Goal: Transaction & Acquisition: Purchase product/service

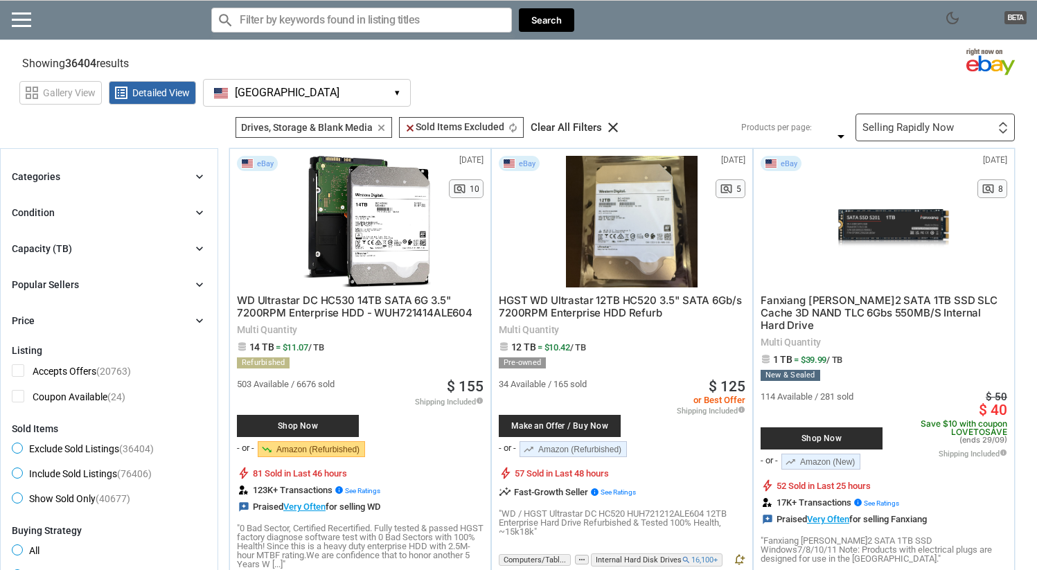
click at [154, 177] on div "Categories chevron_right" at bounding box center [109, 176] width 195 height 17
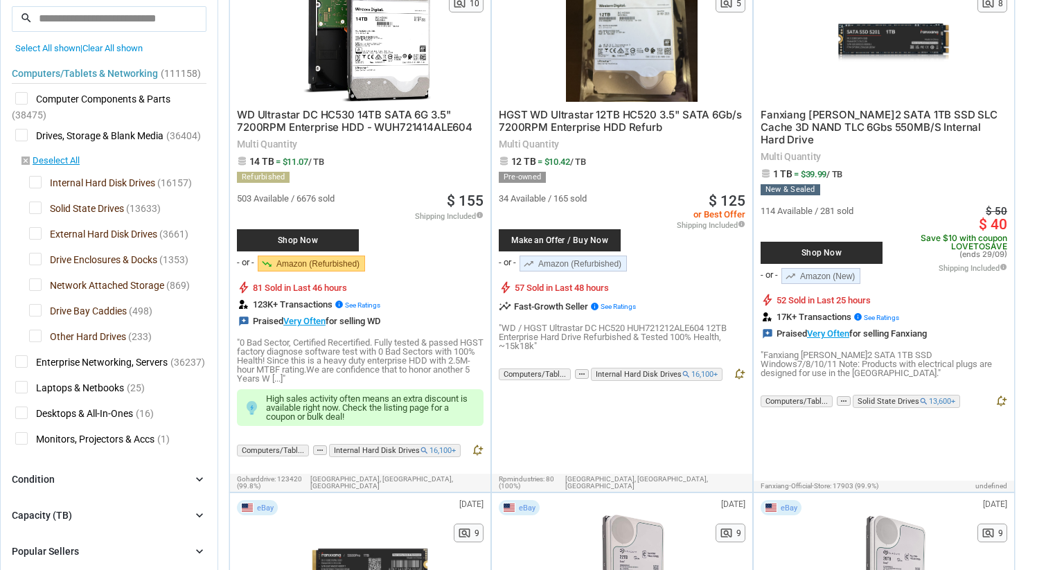
scroll to position [187, 0]
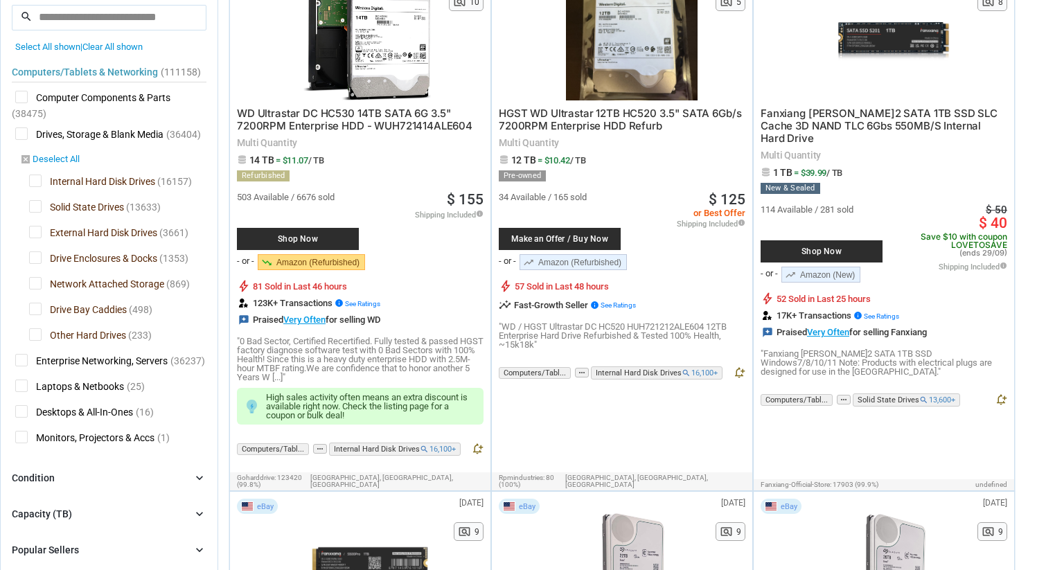
click at [58, 159] on link "disabled_by_default Deselect All" at bounding box center [50, 160] width 60 height 12
click at [35, 209] on span "Solid State Drives" at bounding box center [76, 208] width 95 height 17
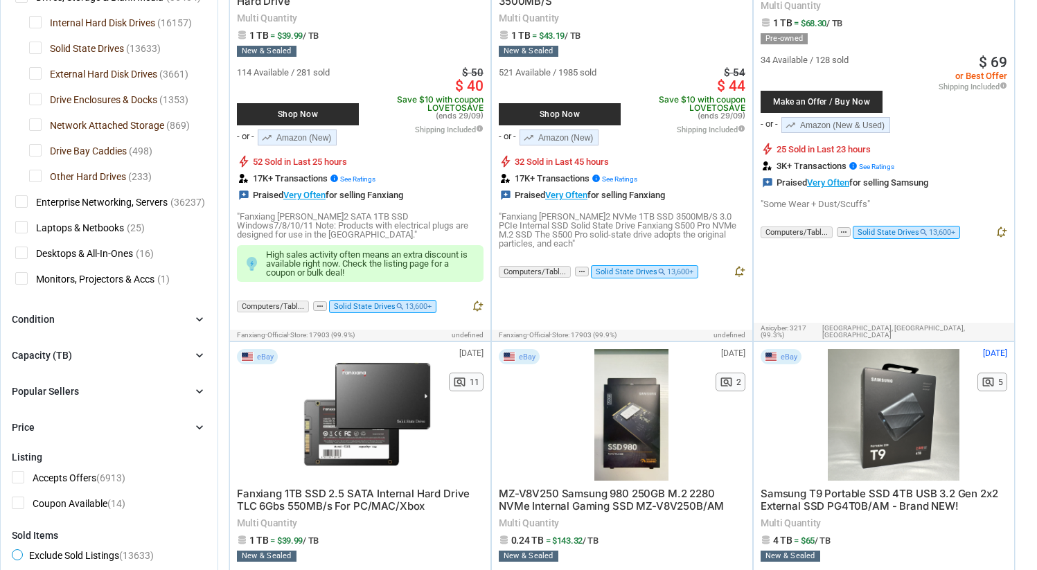
scroll to position [326, 0]
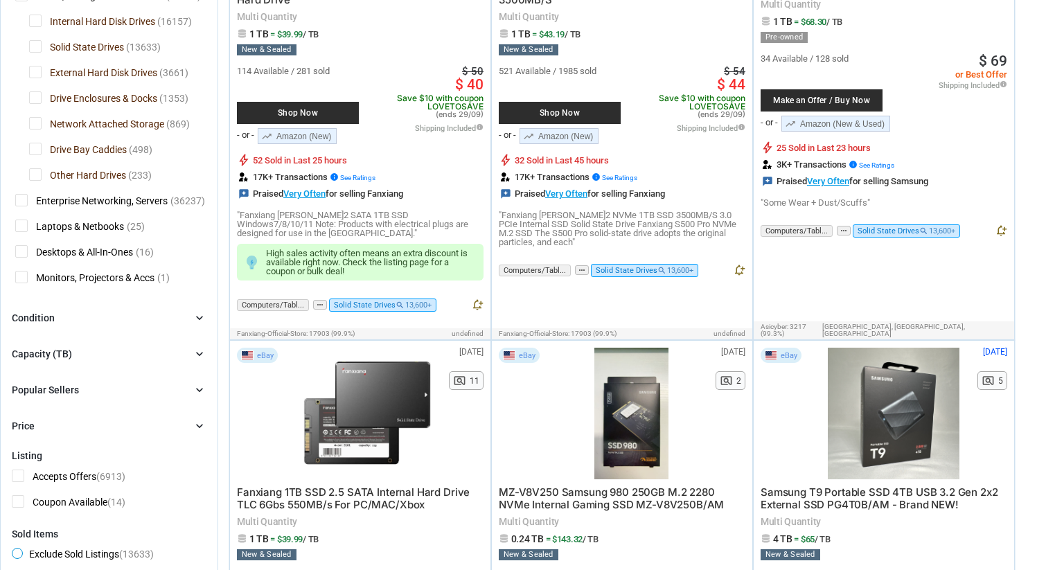
click at [107, 197] on span "Enterprise Networking, Servers" at bounding box center [91, 202] width 152 height 17
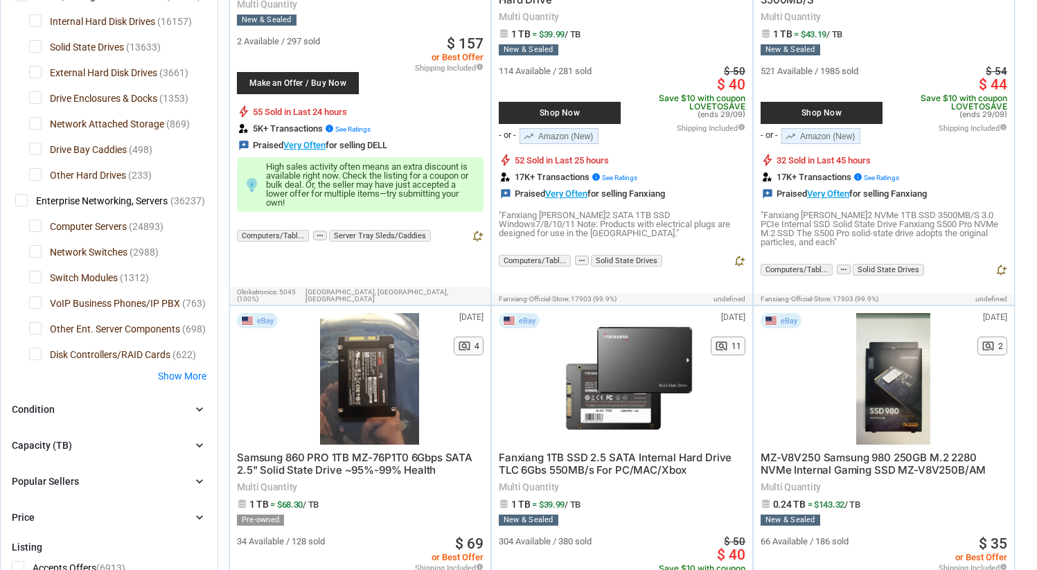
click at [107, 197] on span "Enterprise Networking, Servers" at bounding box center [91, 202] width 152 height 17
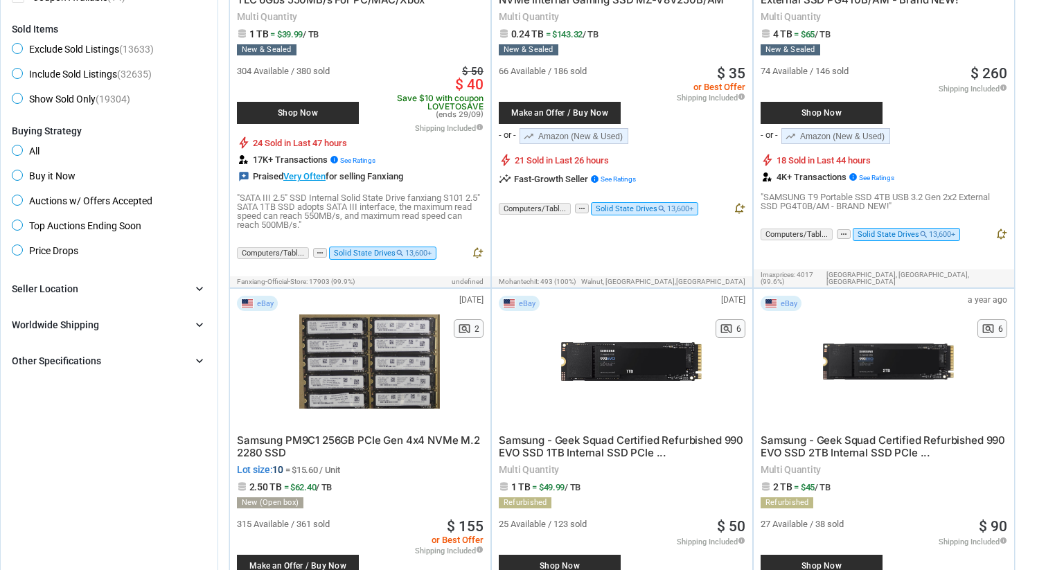
scroll to position [840, 0]
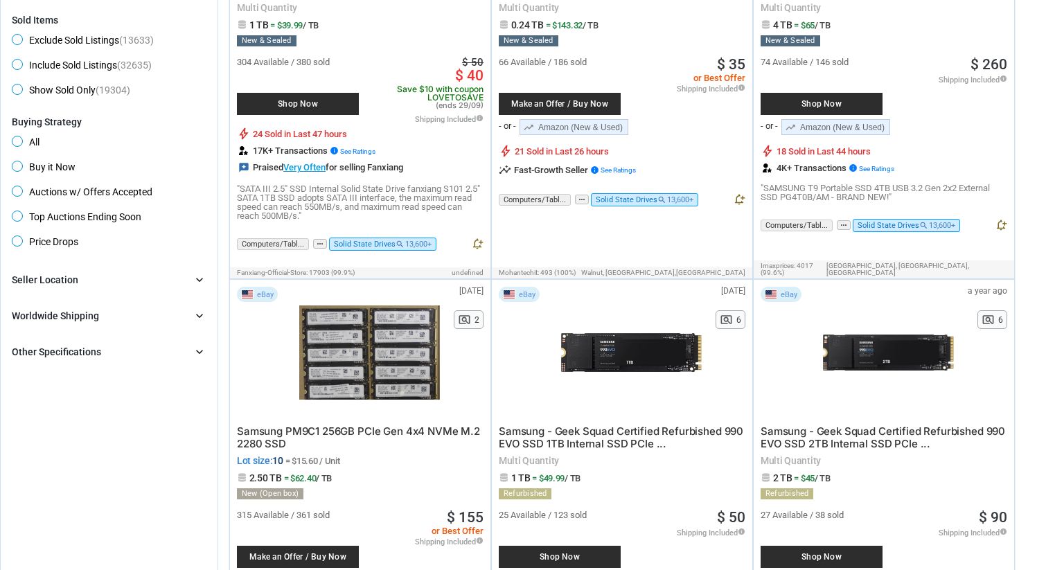
click at [195, 283] on icon "chevron_right" at bounding box center [200, 280] width 14 height 14
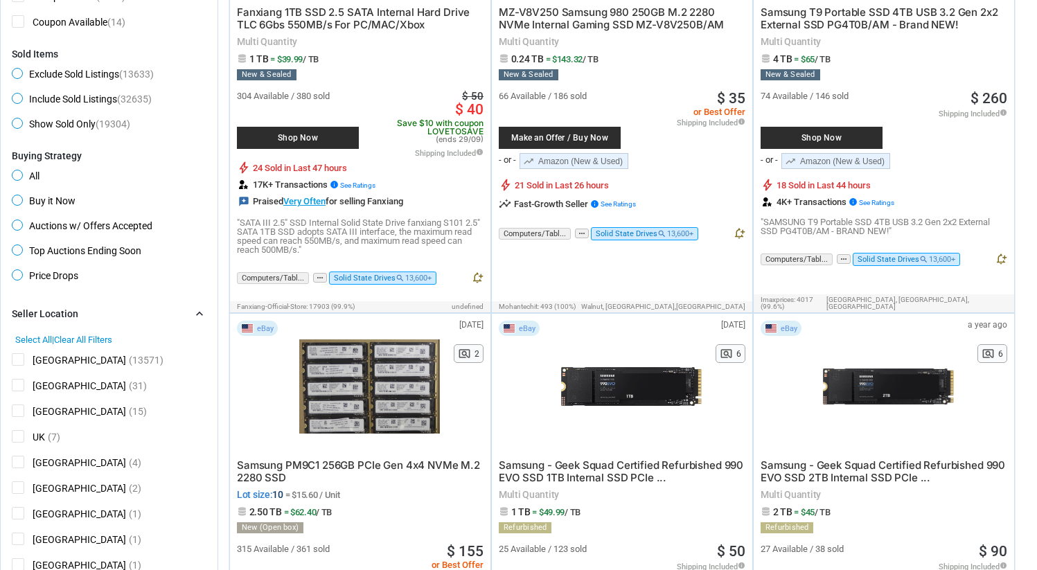
scroll to position [810, 0]
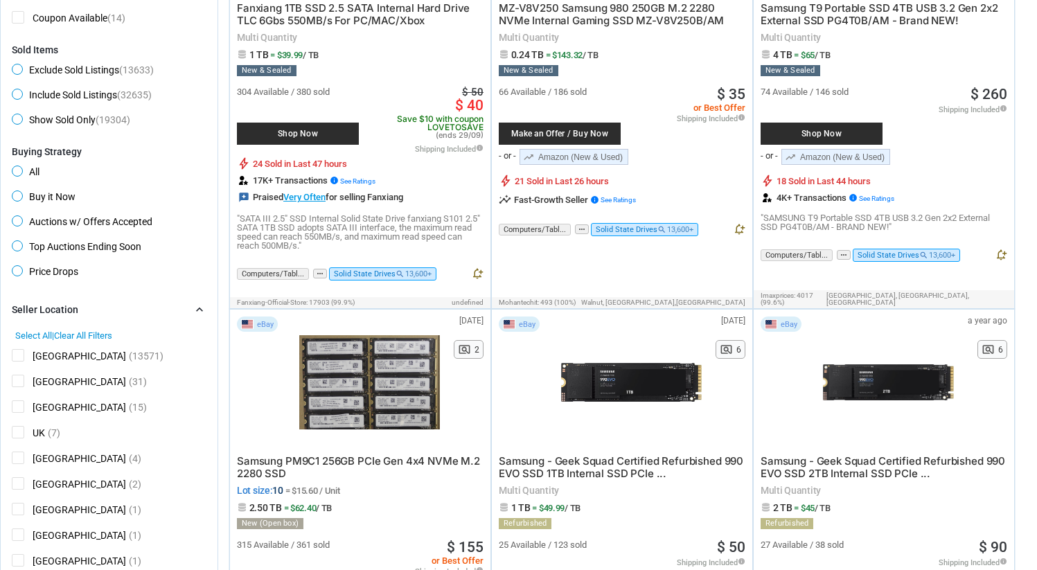
click at [17, 355] on span "[GEOGRAPHIC_DATA]" at bounding box center [69, 357] width 114 height 17
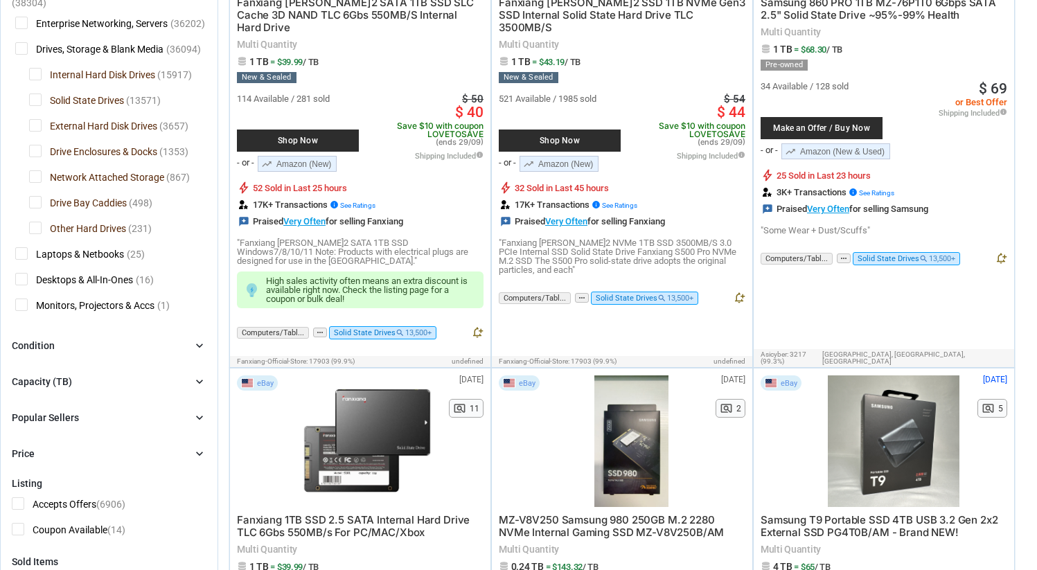
scroll to position [306, 0]
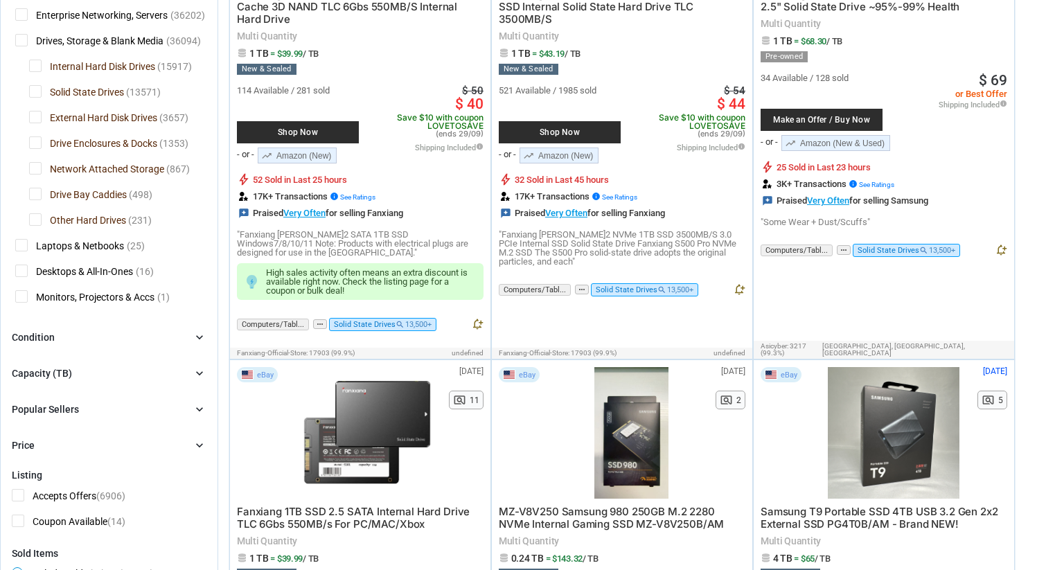
click at [196, 339] on icon "chevron_right" at bounding box center [200, 338] width 14 height 14
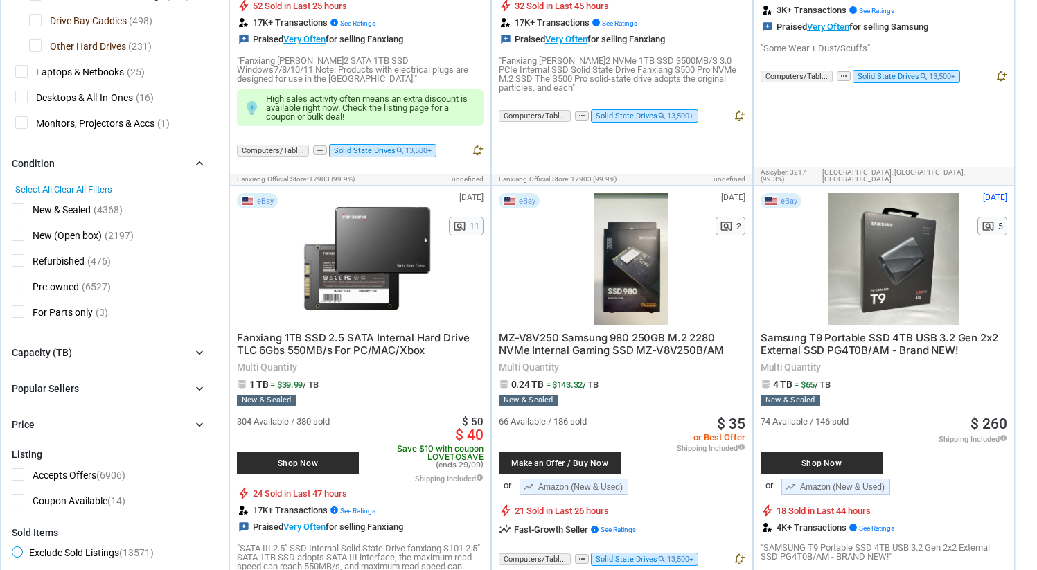
scroll to position [489, 0]
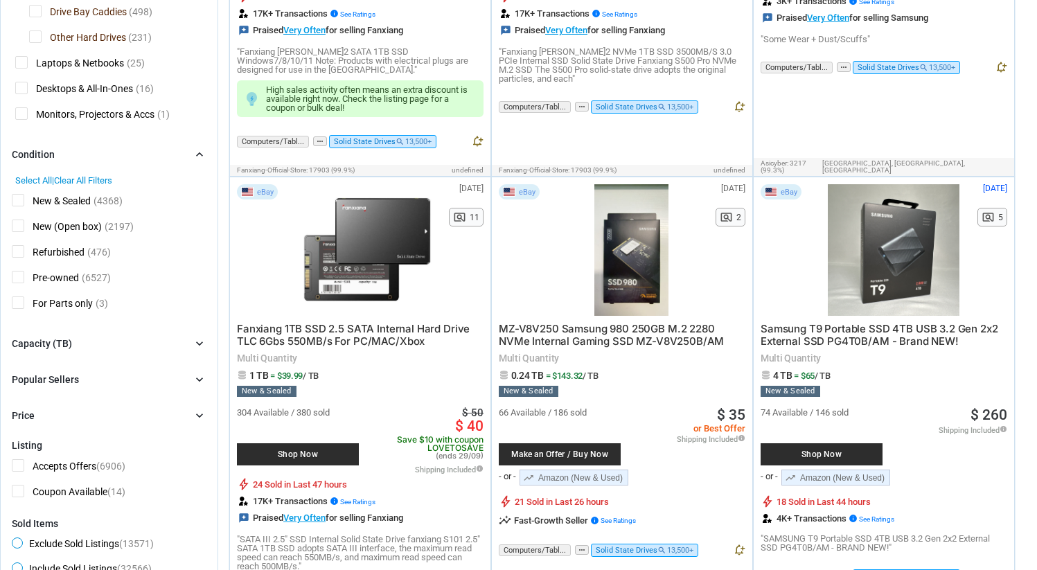
click at [188, 346] on div "Capacity (TB) chevron_right" at bounding box center [109, 343] width 195 height 17
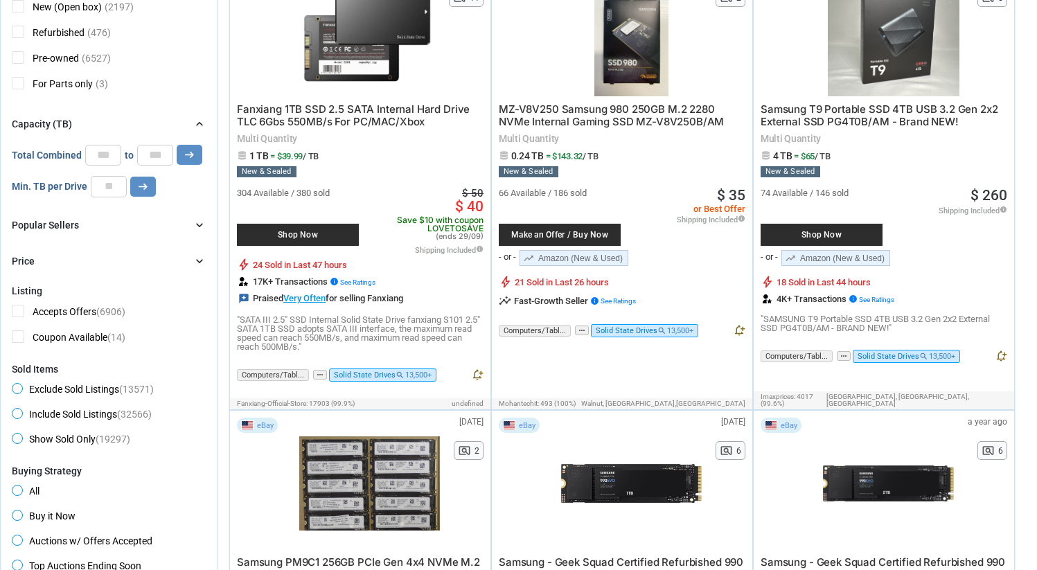
scroll to position [718, 0]
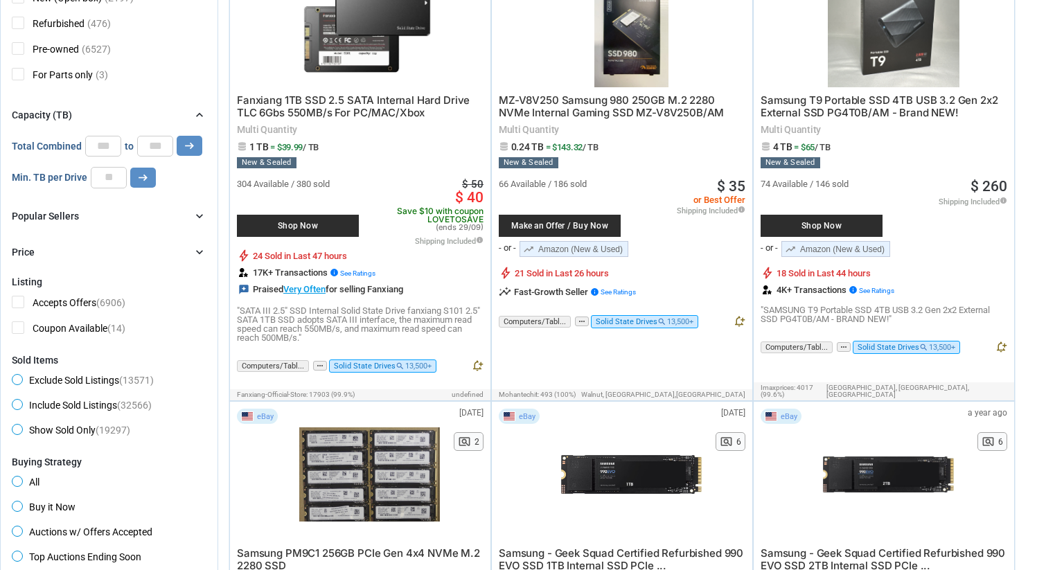
click at [202, 220] on icon "chevron_right" at bounding box center [200, 216] width 14 height 14
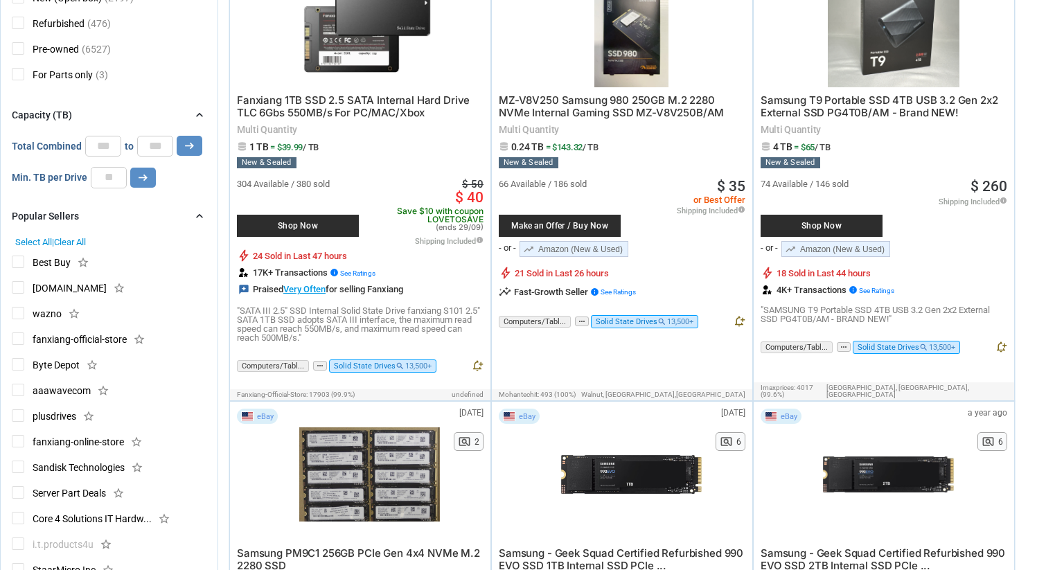
scroll to position [715, 0]
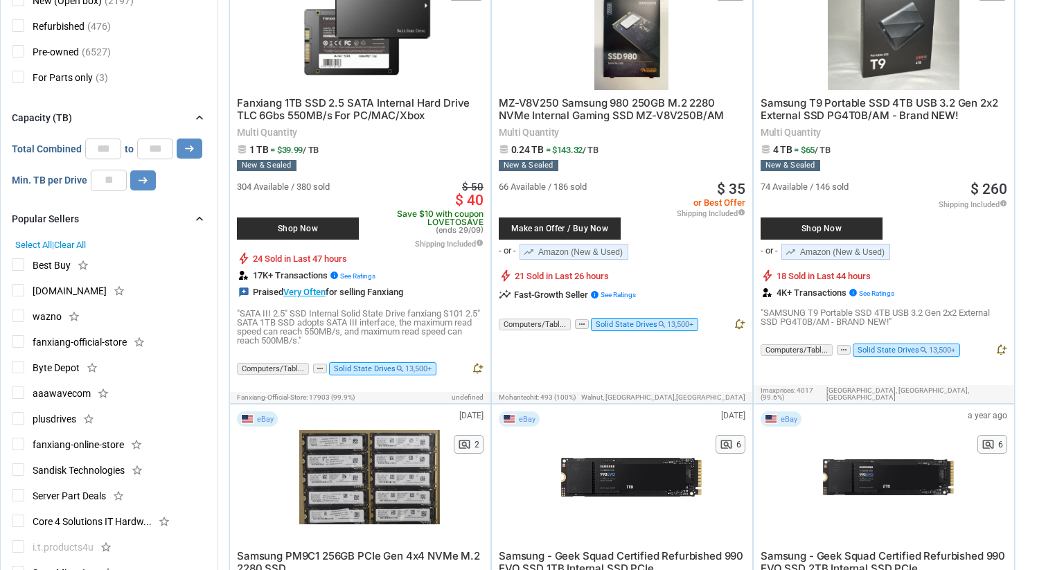
click at [197, 218] on icon "chevron_right" at bounding box center [200, 219] width 14 height 14
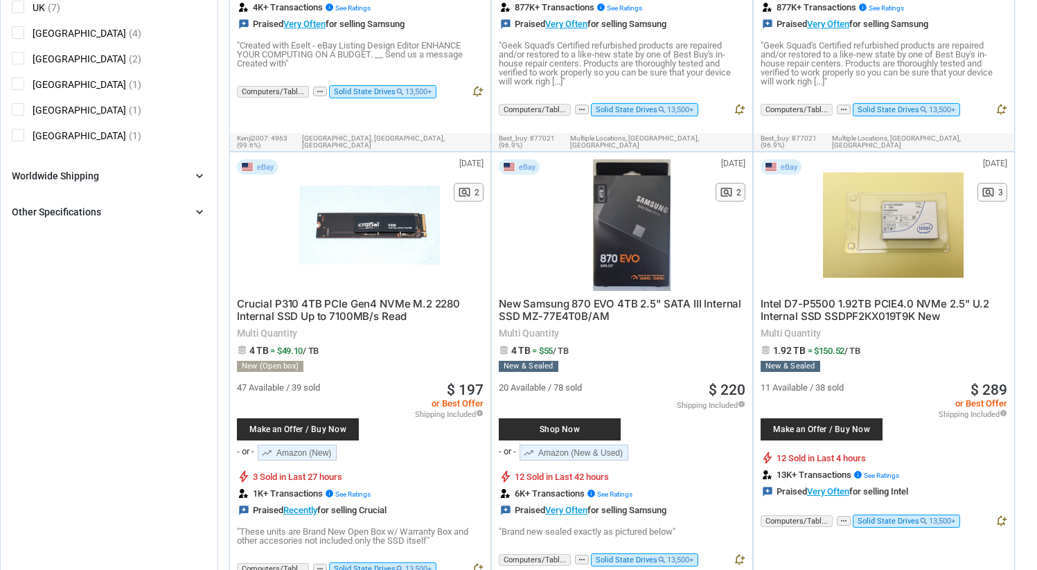
scroll to position [1459, 0]
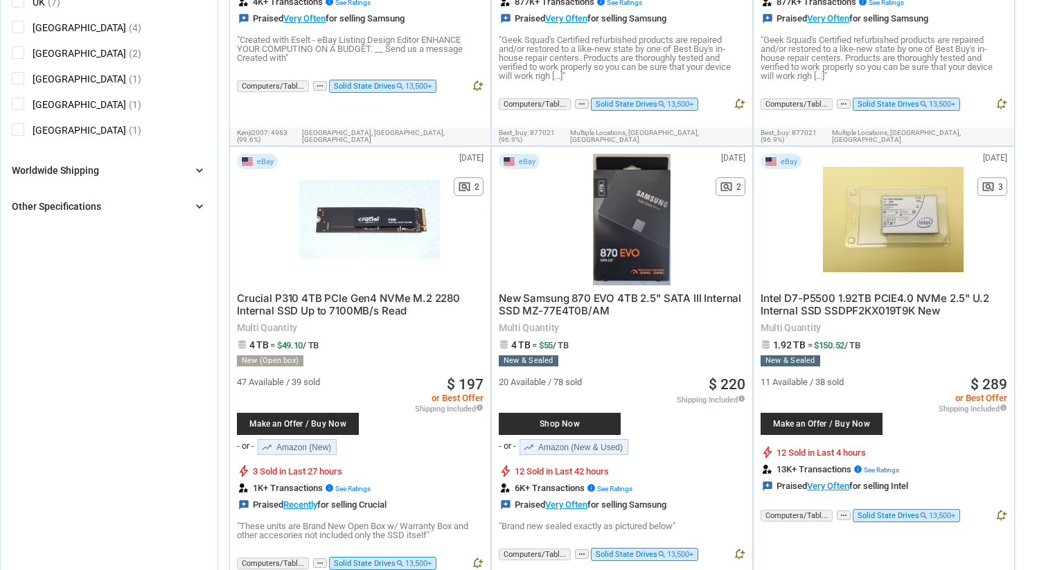
click at [202, 207] on icon "chevron_right" at bounding box center [200, 207] width 14 height 14
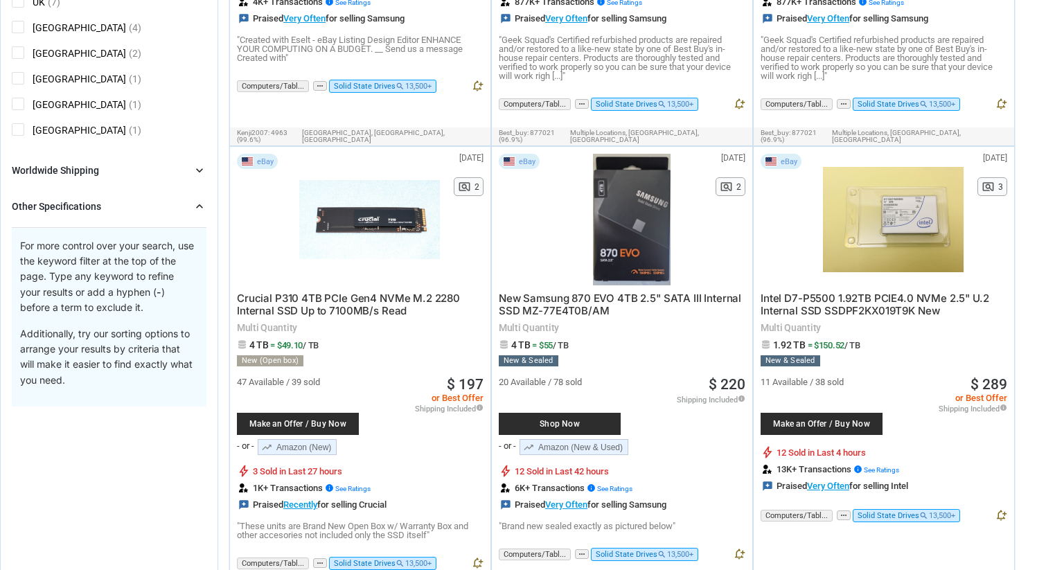
click at [193, 202] on icon "chevron_right" at bounding box center [200, 207] width 14 height 14
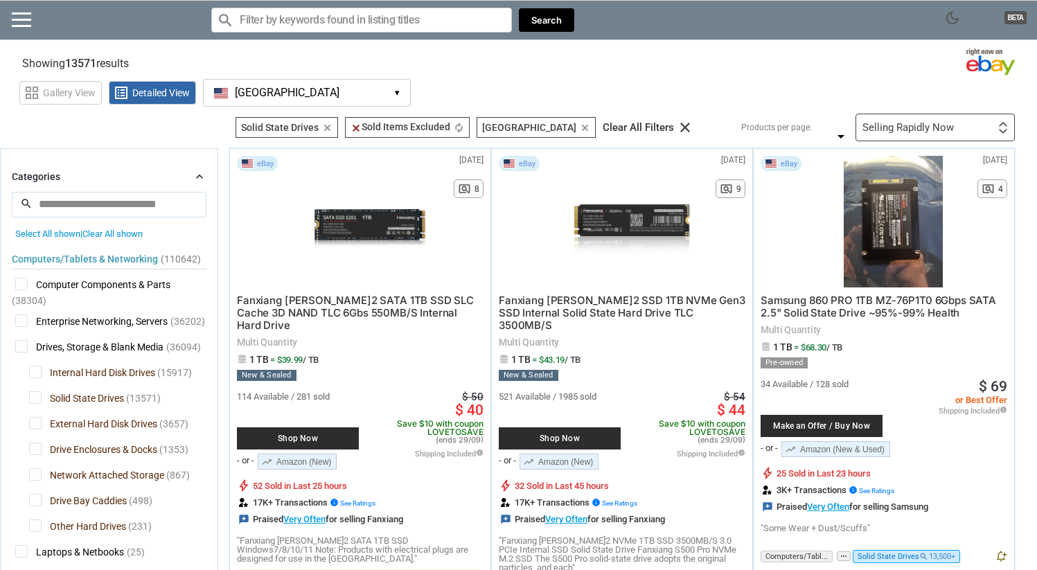
scroll to position [1, 0]
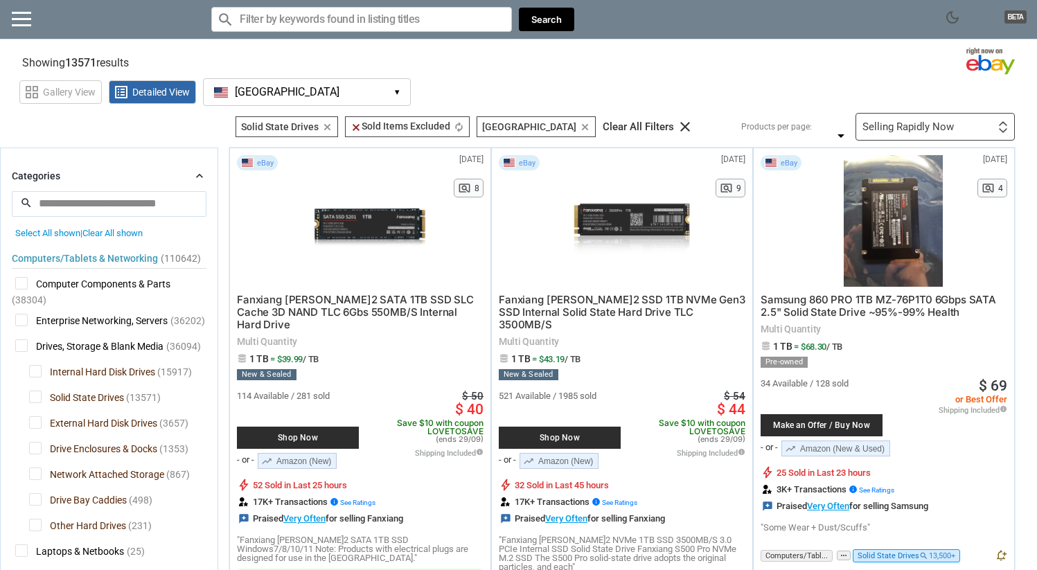
click at [344, 25] on input "Search for models" at bounding box center [361, 19] width 301 height 25
type input "f"
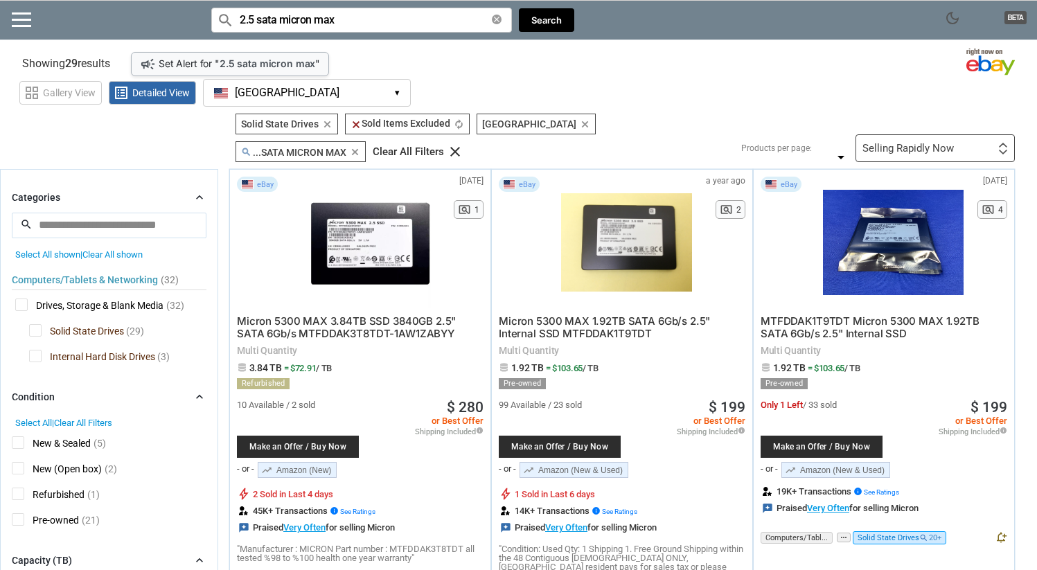
click at [380, 14] on input "2.5 sata micron max" at bounding box center [361, 20] width 301 height 25
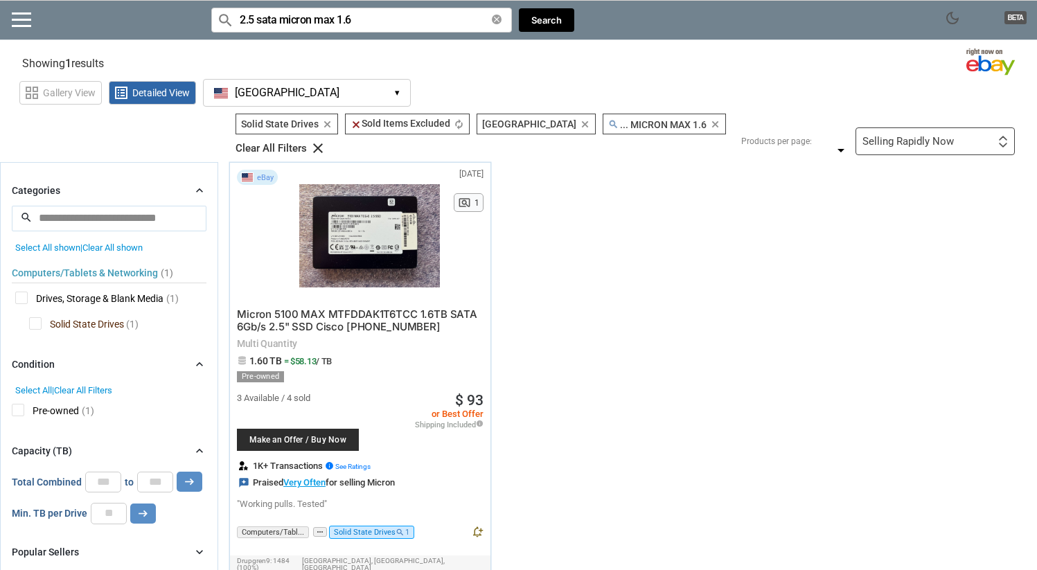
click at [362, 313] on span "Micron 5100 MAX MTFDDAK1T6TCC 1.6TB SATA 6Gb/s 2.5" SSD Cisco 16-101167-01" at bounding box center [357, 321] width 240 height 26
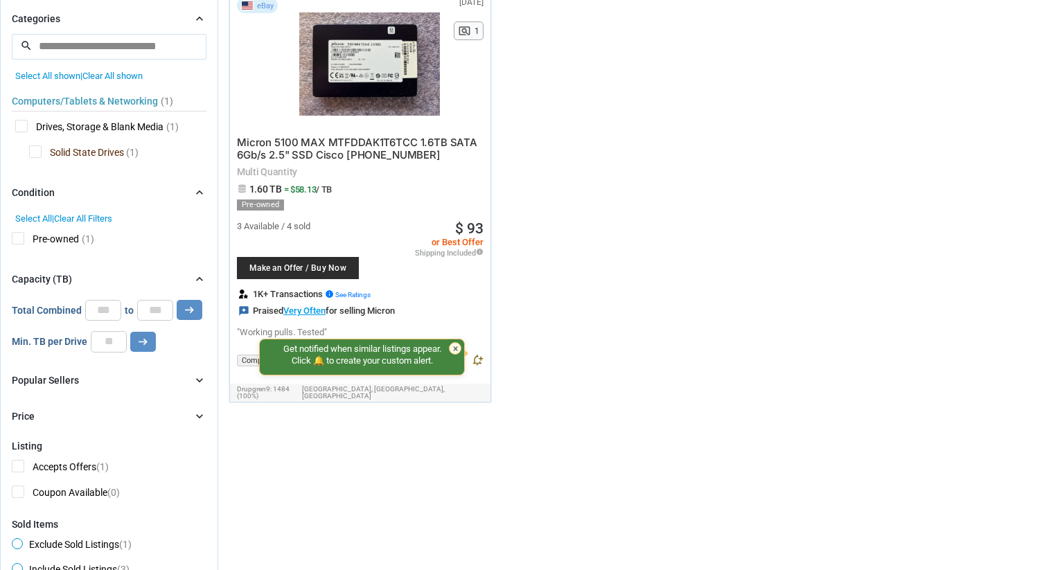
scroll to position [198, 0]
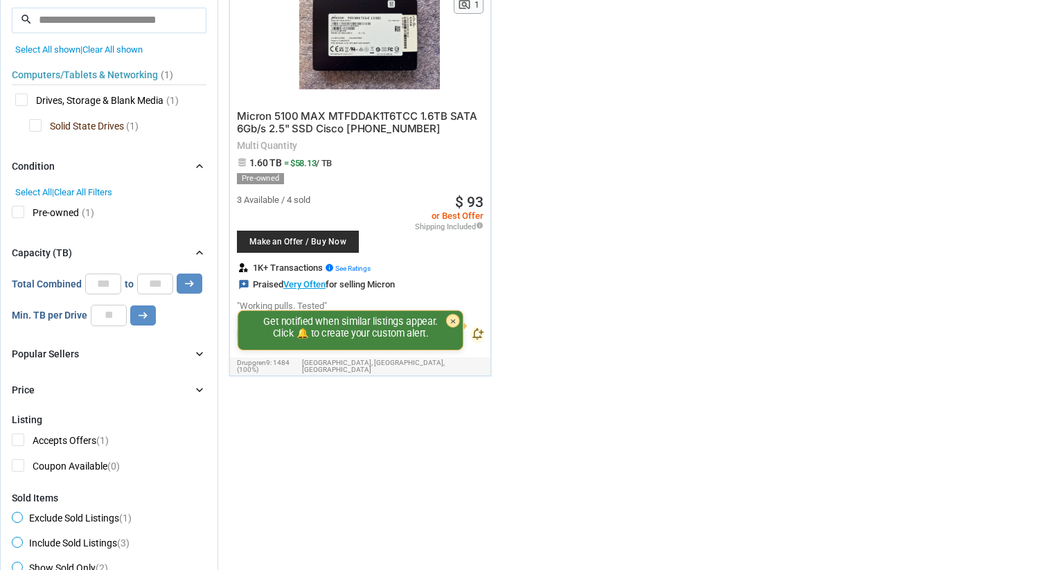
click at [457, 319] on div "×" at bounding box center [453, 322] width 14 height 14
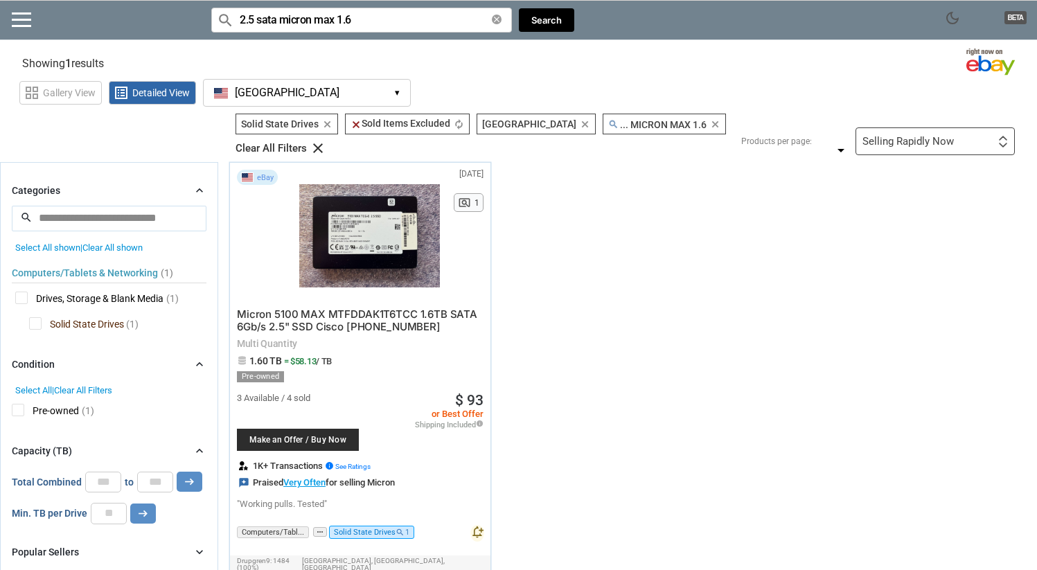
scroll to position [4, 0]
click at [410, 21] on input "2.5 sata micron max 1.6" at bounding box center [361, 20] width 301 height 25
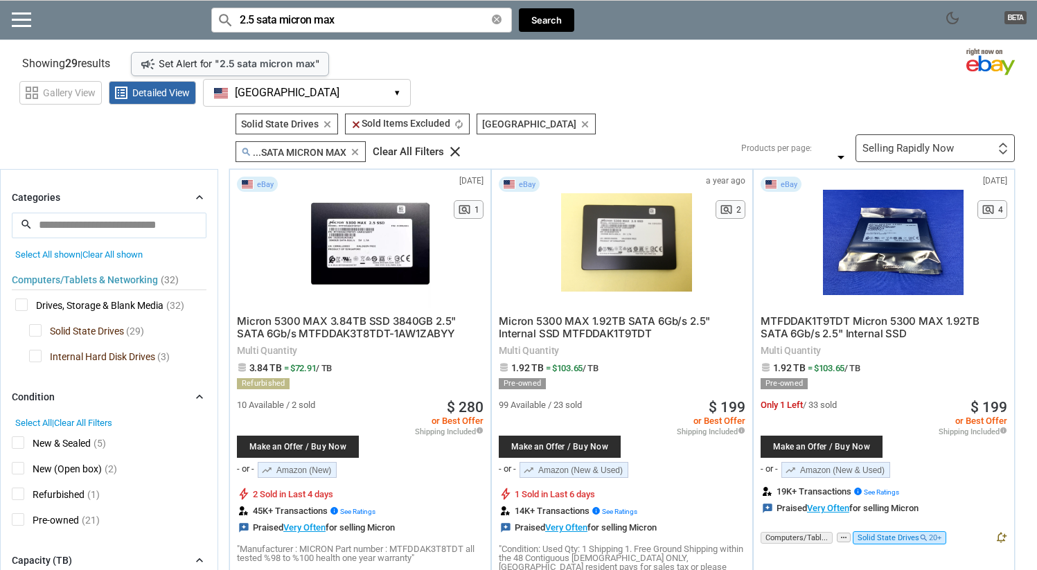
type input "2.5 sata micron max"
click at [967, 138] on div "Selling Rapidly Now First or Last Chance to Buy Recently Listed Selling Rapidly…" at bounding box center [935, 148] width 159 height 28
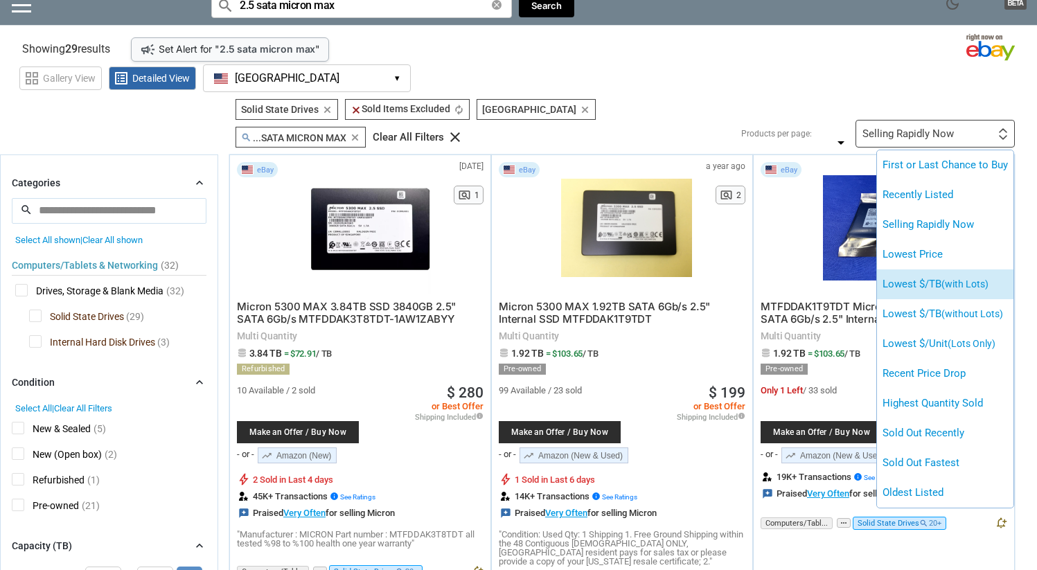
scroll to position [17, 0]
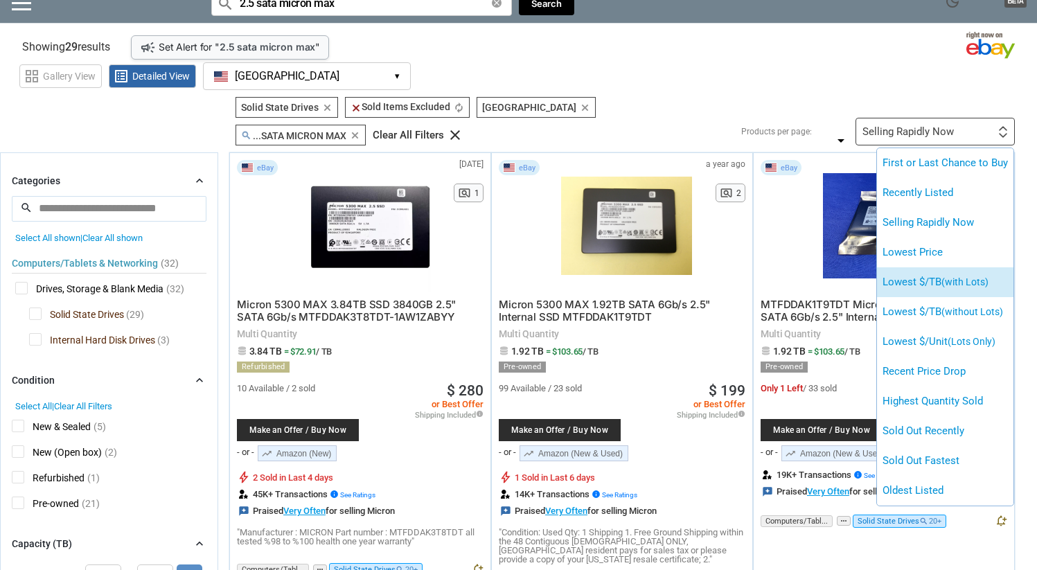
click at [967, 276] on span "(with Lots)" at bounding box center [965, 281] width 47 height 11
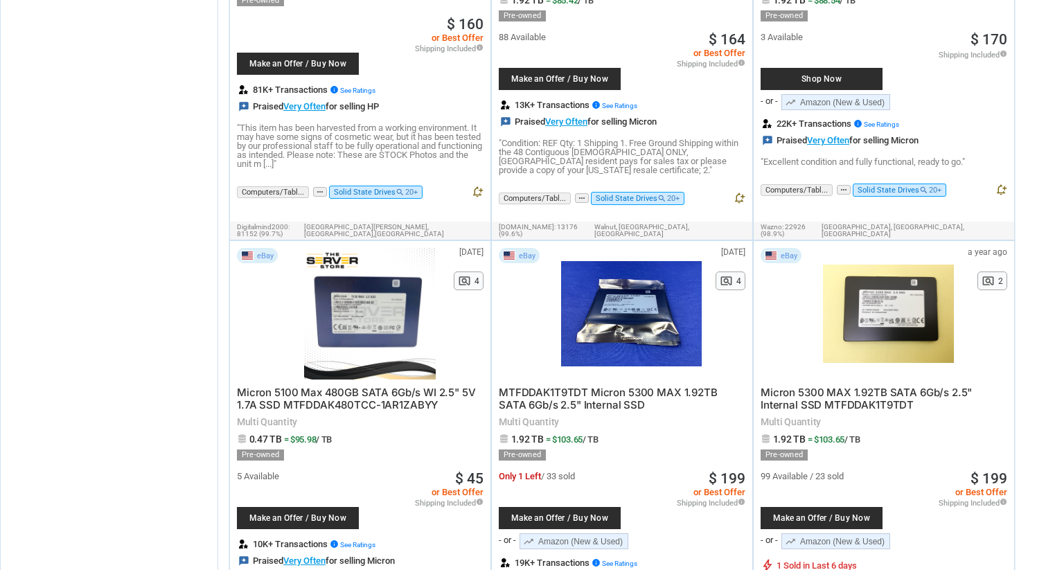
scroll to position [1286, 0]
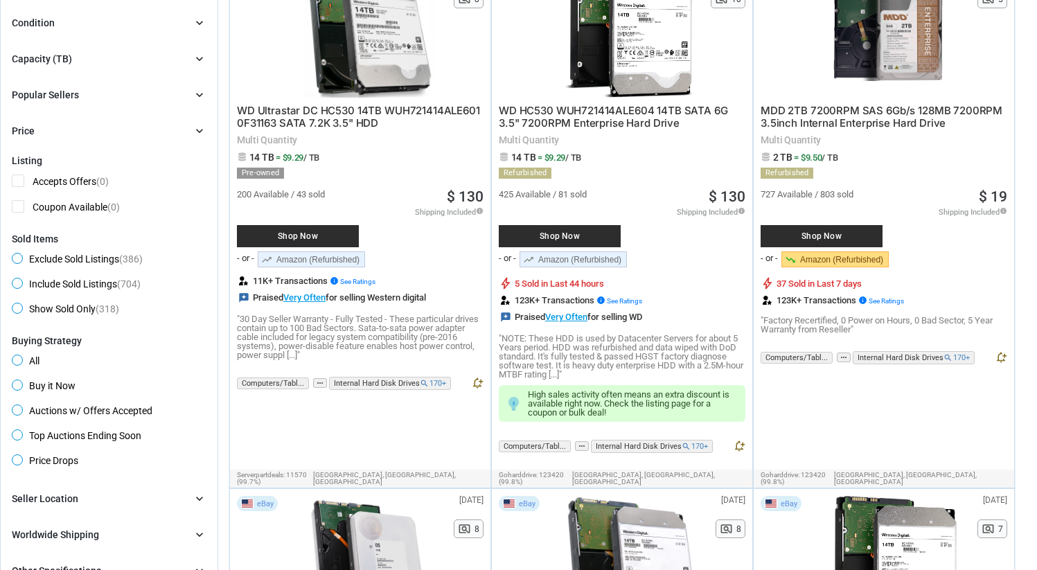
scroll to position [232, 0]
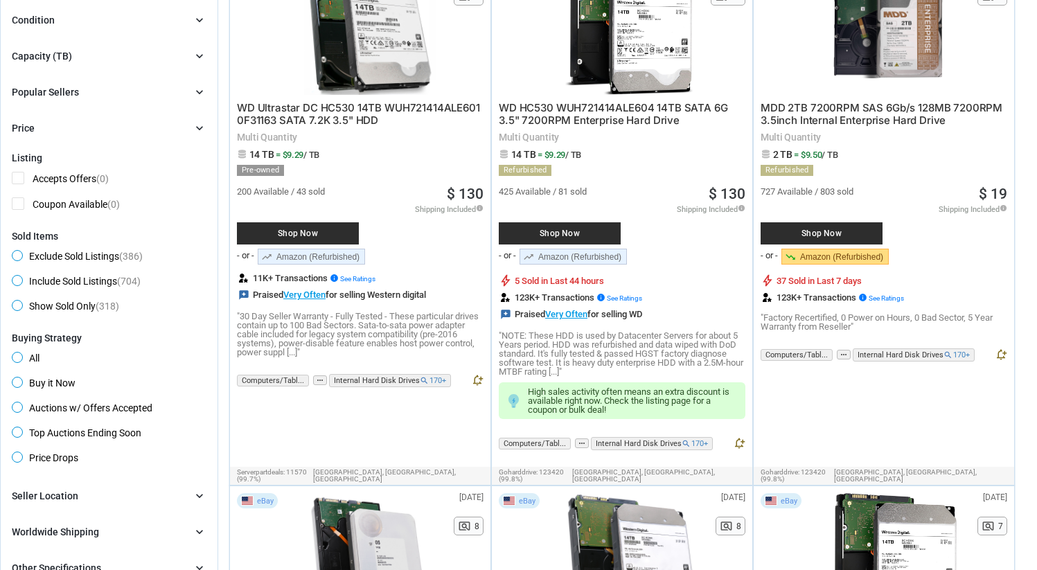
click at [197, 97] on icon "chevron_right" at bounding box center [200, 92] width 14 height 14
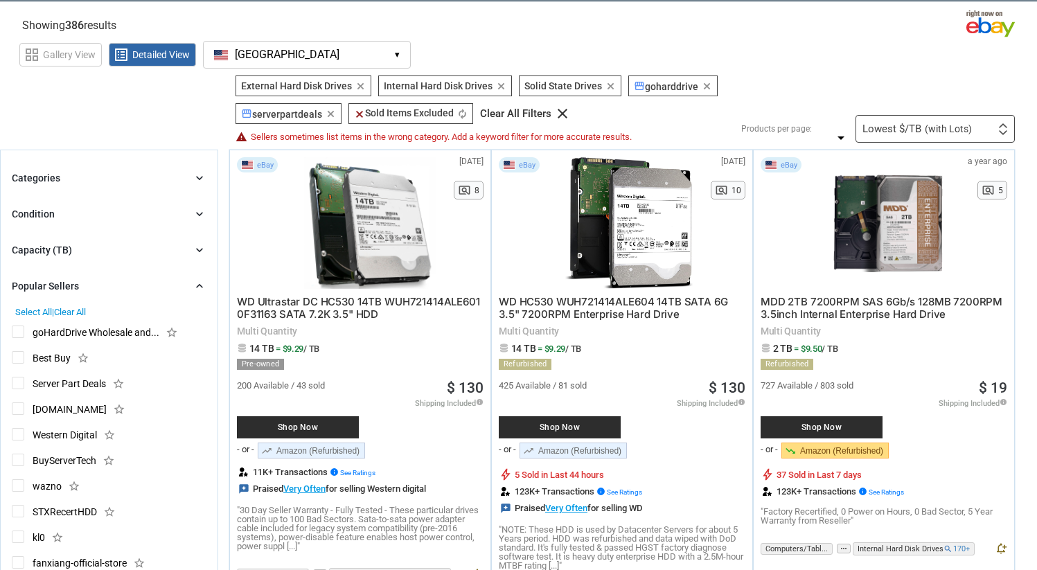
scroll to position [0, 0]
